Goal: Information Seeking & Learning: Learn about a topic

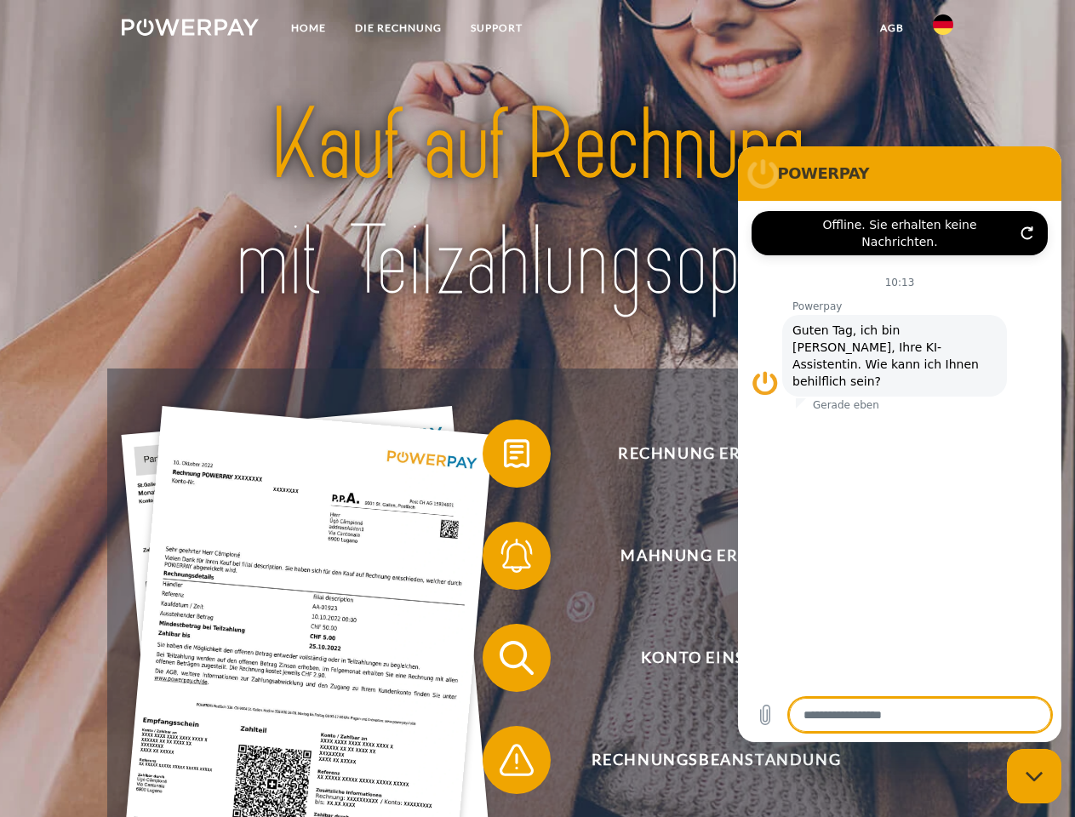
click at [190, 30] on img at bounding box center [190, 27] width 137 height 17
click at [943, 30] on img at bounding box center [943, 24] width 20 height 20
click at [891, 28] on link "agb" at bounding box center [892, 28] width 53 height 31
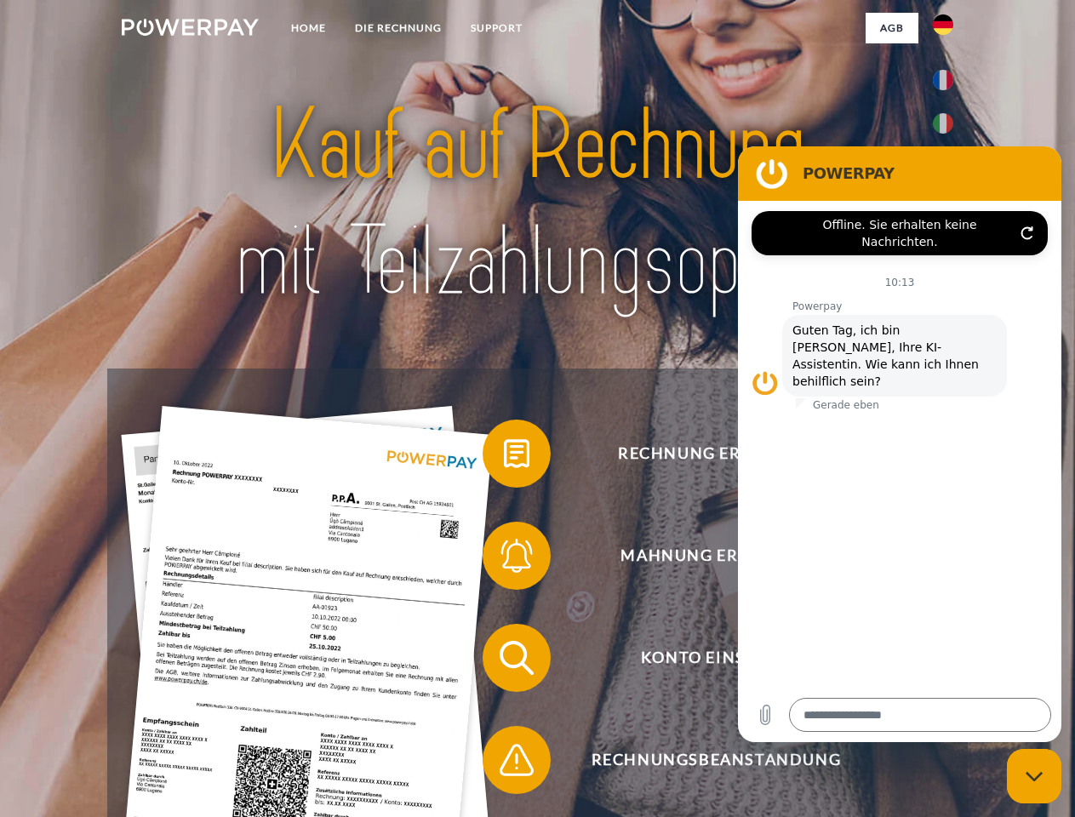
click at [504, 457] on span at bounding box center [491, 453] width 85 height 85
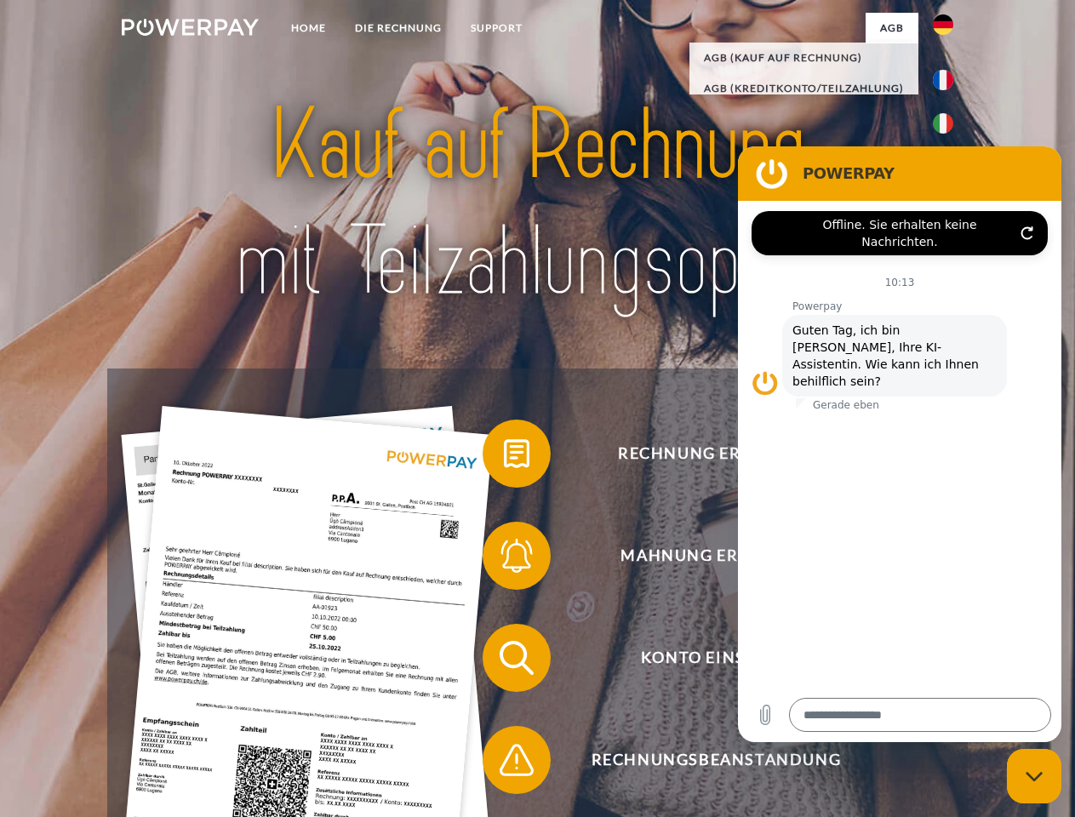
click at [504, 559] on span at bounding box center [491, 555] width 85 height 85
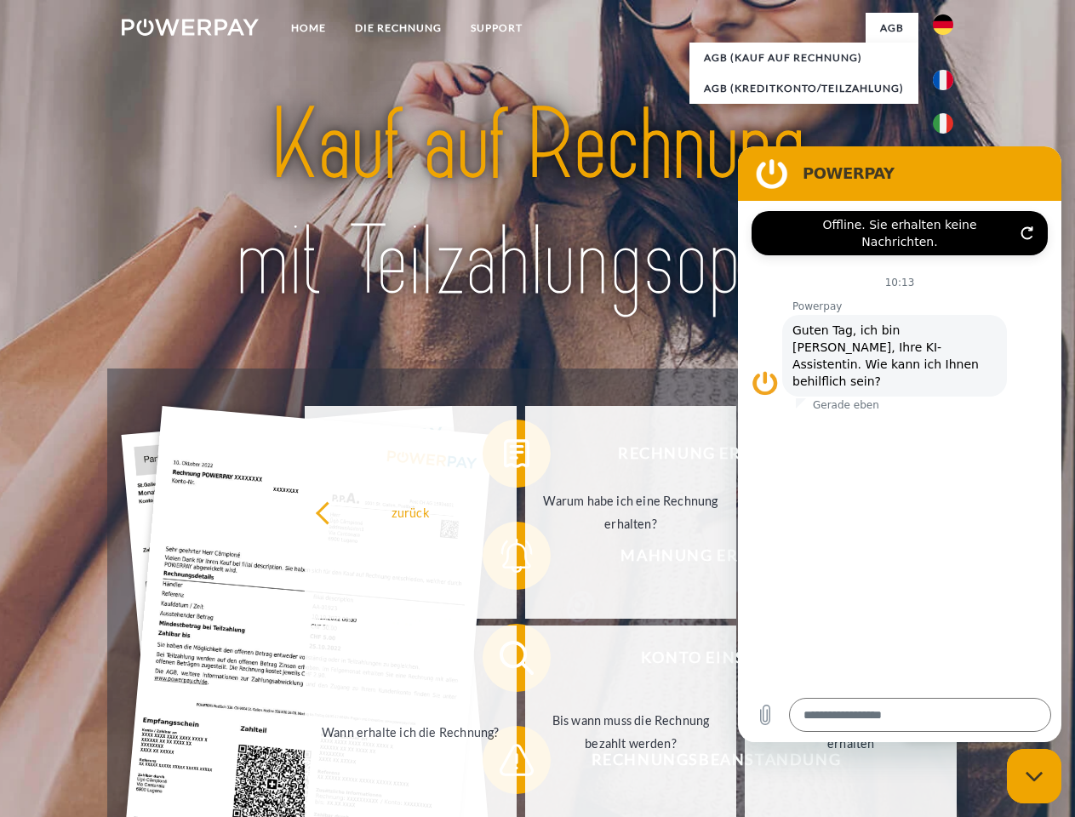
click at [525, 661] on link "Bis wann muss die Rechnung bezahlt werden?" at bounding box center [631, 732] width 212 height 213
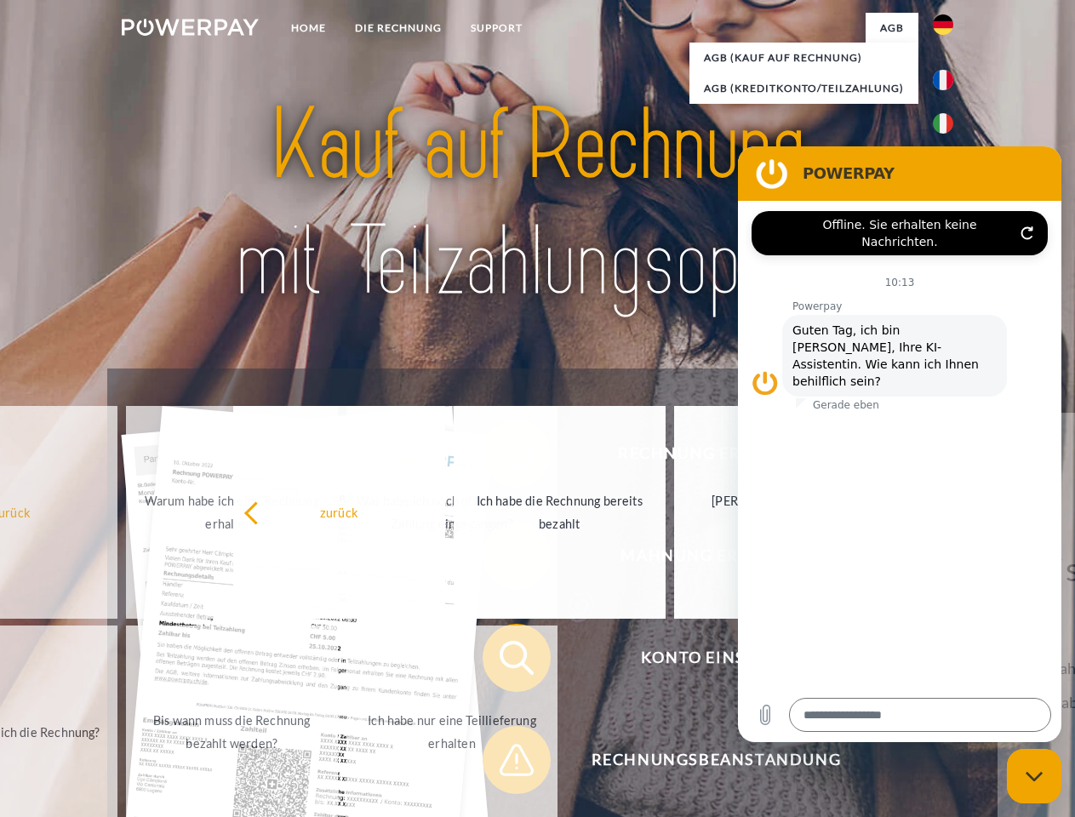
click at [504, 764] on span at bounding box center [491, 760] width 85 height 85
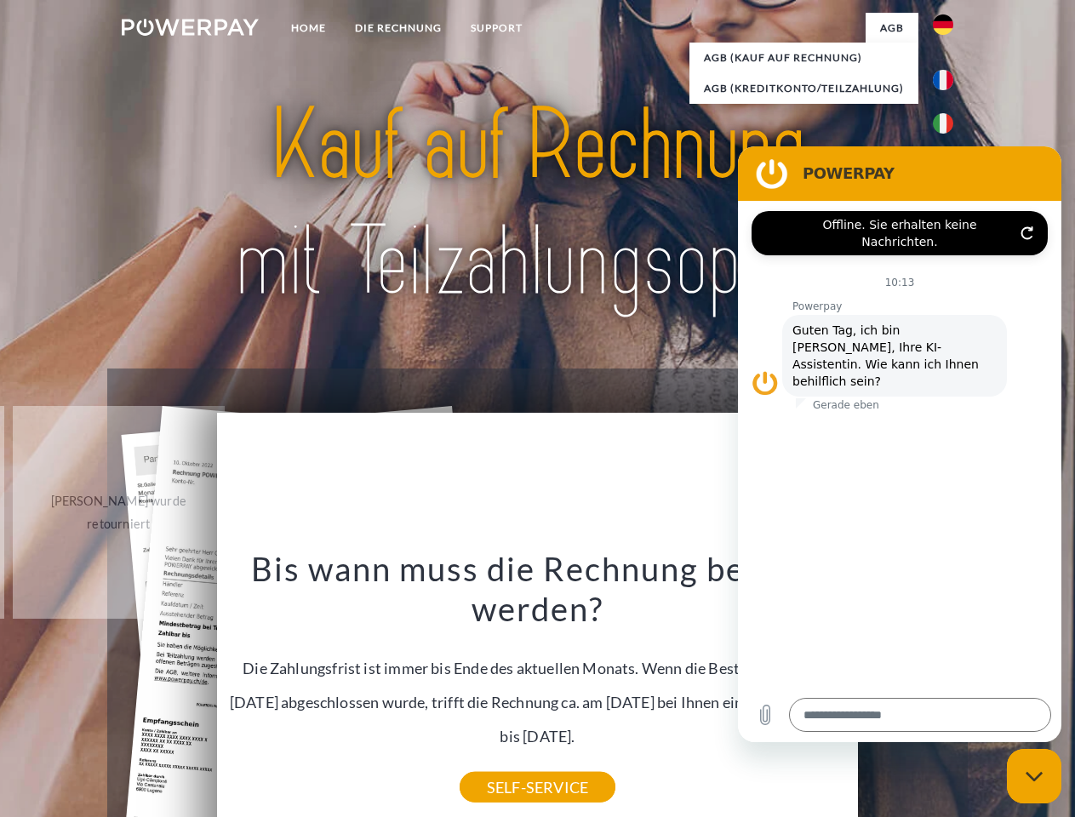
click at [1034, 776] on icon "Messaging-Fenster schließen" at bounding box center [1035, 776] width 18 height 11
type textarea "*"
